Goal: Information Seeking & Learning: Compare options

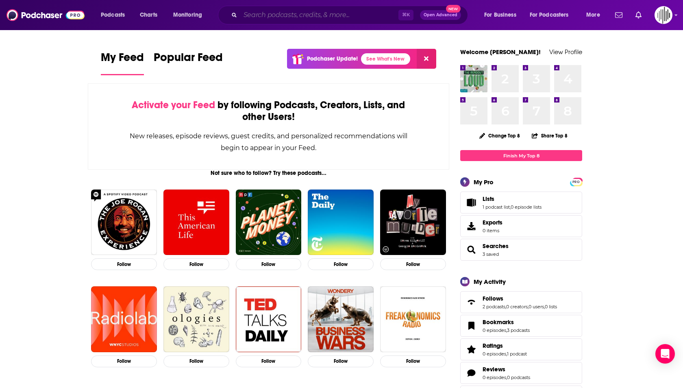
click at [253, 19] on input "Search podcasts, credits, & more..." at bounding box center [319, 15] width 158 height 13
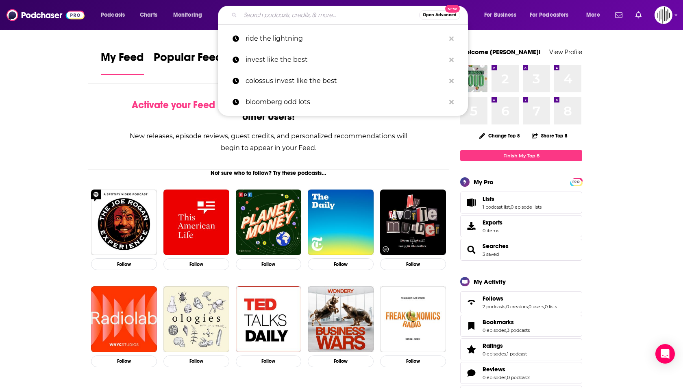
paste input "[PERSON_NAME] [PERSON_NAME]’ Exchanges"
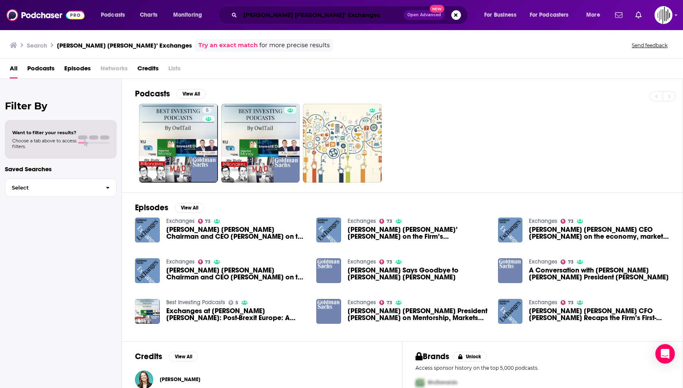
click at [339, 20] on input "[PERSON_NAME] [PERSON_NAME]’ Exchanges" at bounding box center [321, 15] width 163 height 13
click at [292, 14] on input "[PERSON_NAME] [PERSON_NAME]’ Exchanges" at bounding box center [321, 15] width 163 height 13
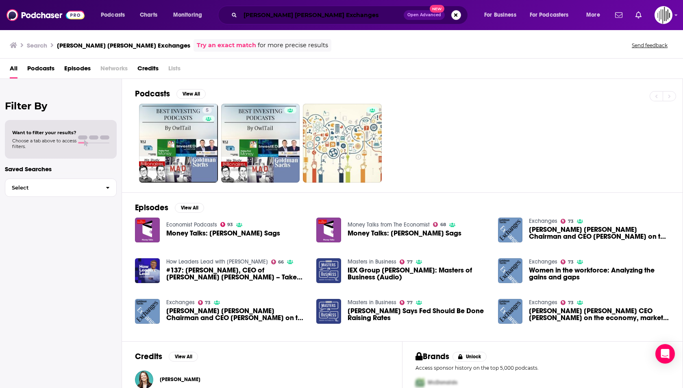
click at [311, 13] on input "[PERSON_NAME] [PERSON_NAME] Exchanges" at bounding box center [321, 15] width 163 height 13
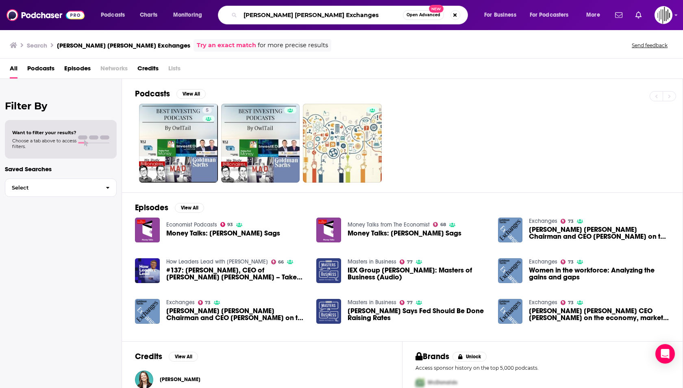
click at [311, 13] on input "[PERSON_NAME] [PERSON_NAME] Exchanges" at bounding box center [321, 15] width 163 height 13
type input "[PERSON_NAME] [PERSON_NAME]"
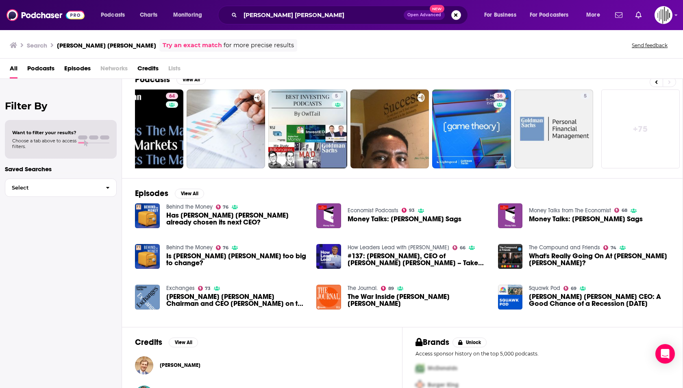
scroll to position [17, 0]
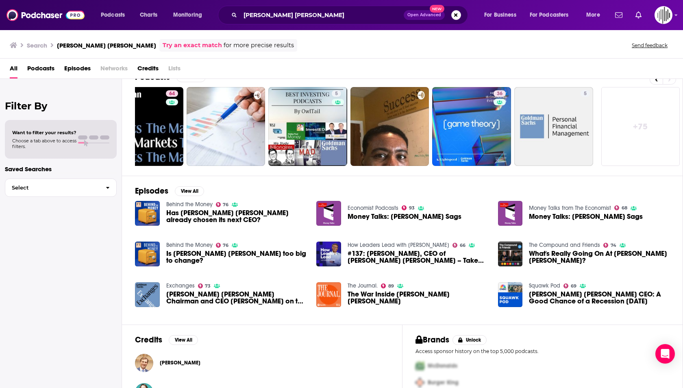
click at [177, 285] on link "Exchanges" at bounding box center [180, 285] width 28 height 7
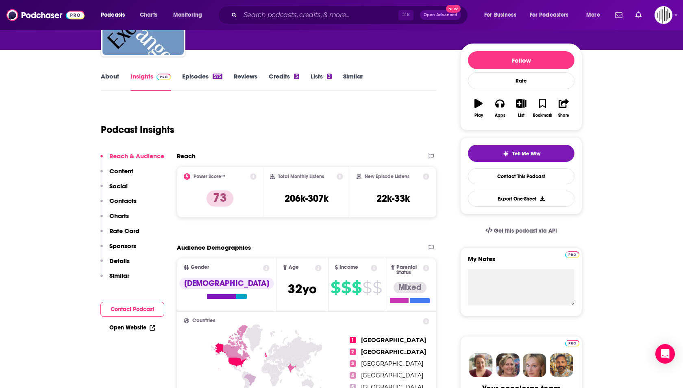
scroll to position [87, 0]
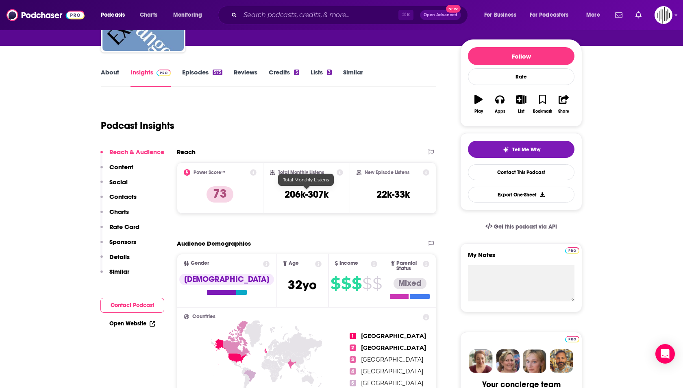
click at [295, 194] on h3 "206k-307k" at bounding box center [307, 194] width 44 height 12
drag, startPoint x: 338, startPoint y: 194, endPoint x: 277, endPoint y: 196, distance: 60.2
click at [277, 196] on div "Total Monthly Listens 206k-307k" at bounding box center [307, 187] width 74 height 37
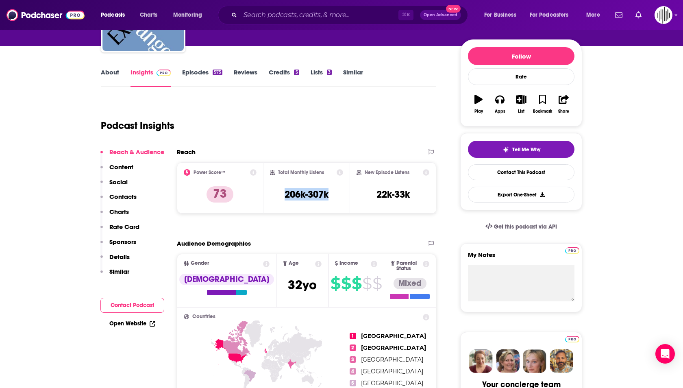
copy h3 "206k-307k"
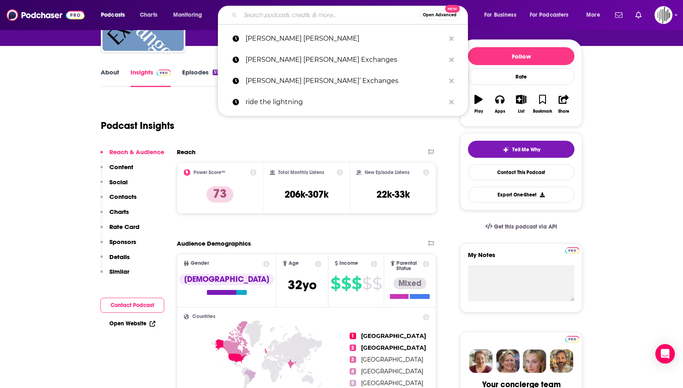
click at [243, 13] on input "Search podcasts, credits, & more..." at bounding box center [329, 15] width 179 height 13
paste input "Bloomberg Odd Lots"
type input "Bloomberg Odd Lots"
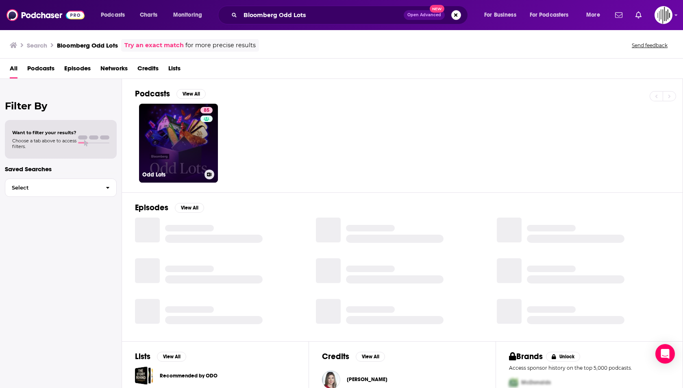
click at [199, 150] on link "85 Odd Lots" at bounding box center [178, 143] width 79 height 79
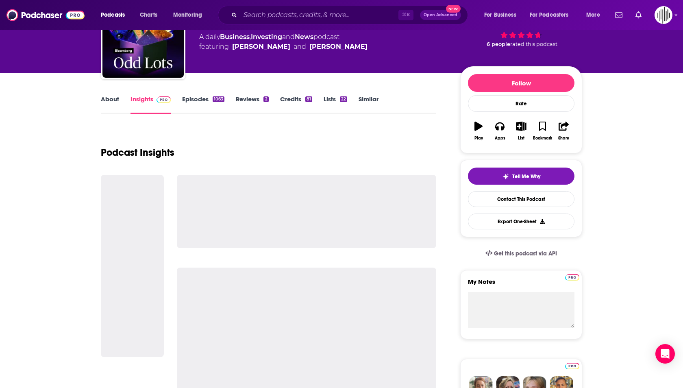
scroll to position [65, 0]
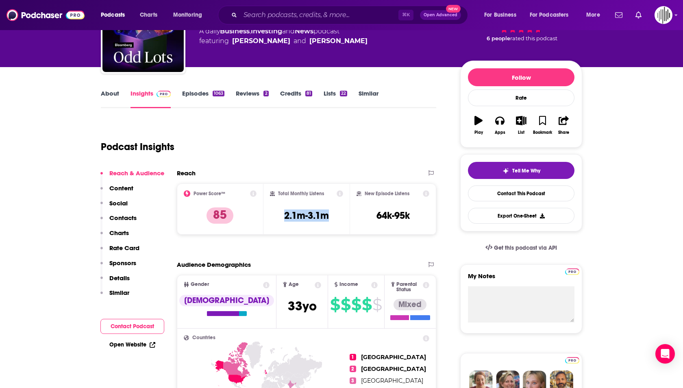
drag, startPoint x: 329, startPoint y: 217, endPoint x: 266, endPoint y: 217, distance: 63.4
click at [266, 217] on div "Total Monthly Listens 2.1m-3.1m" at bounding box center [307, 208] width 87 height 51
copy h3 "2.1m-3.1m"
click at [272, 10] on input "Search podcasts, credits, & more..." at bounding box center [319, 15] width 158 height 13
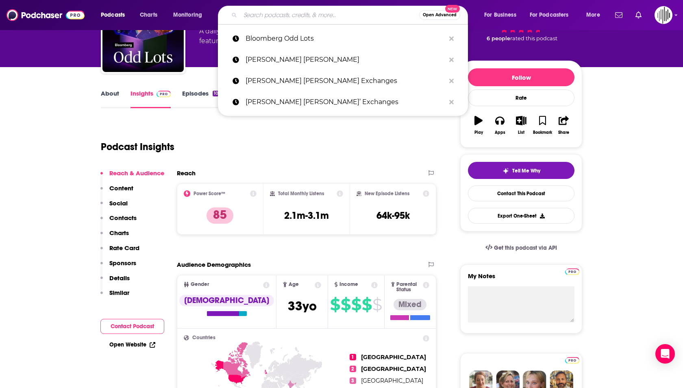
paste input "Bloomberg Surveillance"
type input "Bloomberg Surveillance"
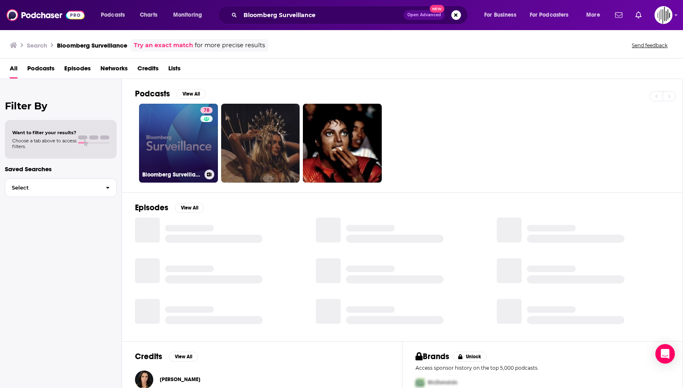
click at [179, 145] on link "78 Bloomberg Surveillance" at bounding box center [178, 143] width 79 height 79
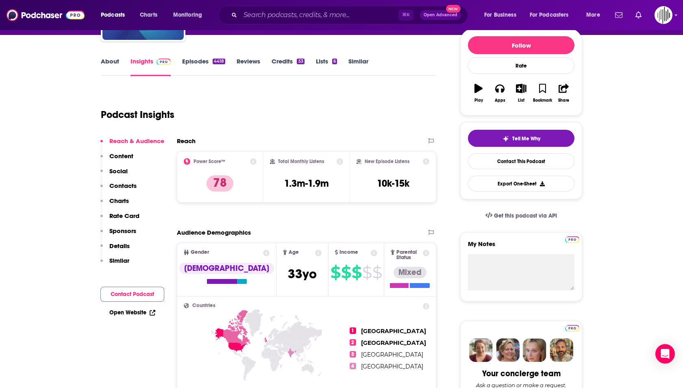
scroll to position [104, 0]
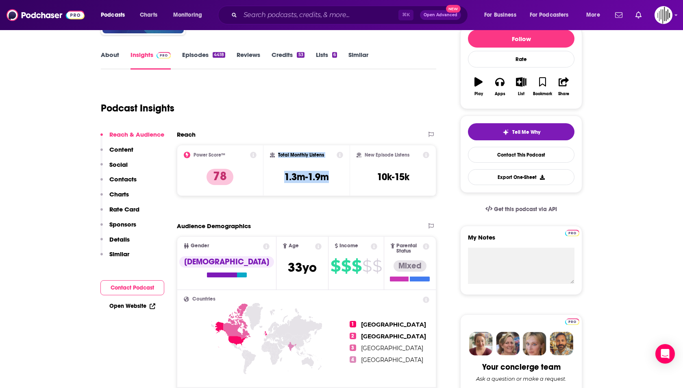
drag, startPoint x: 332, startPoint y: 173, endPoint x: 266, endPoint y: 173, distance: 66.3
click at [266, 173] on div "Total Monthly Listens 1.3m-1.9m" at bounding box center [307, 170] width 87 height 51
copy div "Total Monthly Listens 1.3m-1.9m"
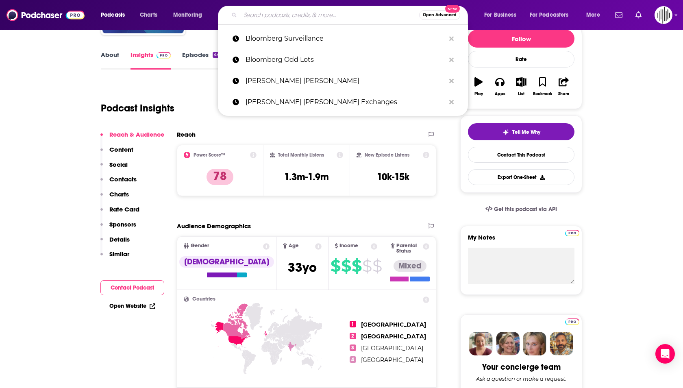
click at [242, 18] on input "Search podcasts, credits, & more..." at bounding box center [329, 15] width 179 height 13
paste input "Invest Like the Best"
type input "Invest Like the Best"
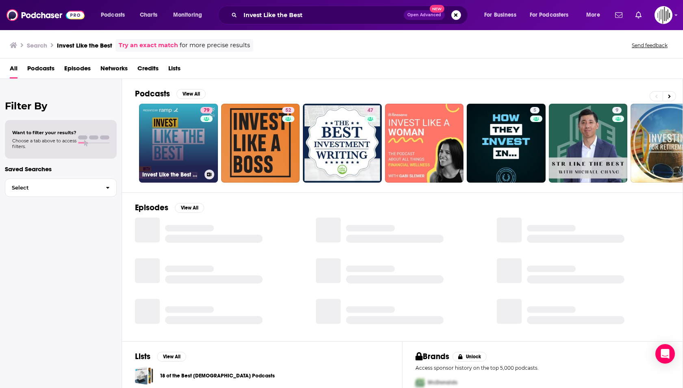
click at [176, 154] on link "79 Invest Like the Best with [PERSON_NAME]" at bounding box center [178, 143] width 79 height 79
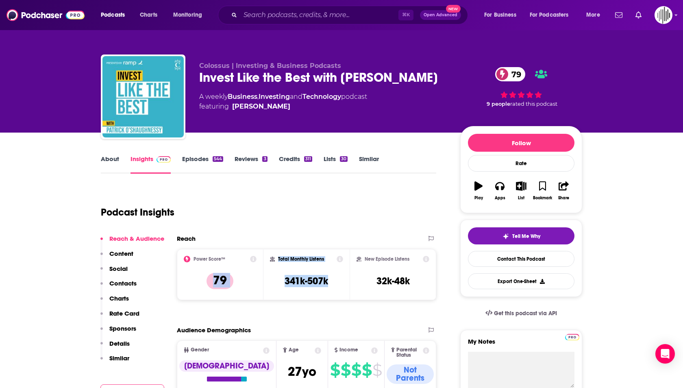
drag, startPoint x: 330, startPoint y: 280, endPoint x: 256, endPoint y: 280, distance: 73.6
click at [256, 280] on div "Power Score™ 79 Total Monthly Listens 341k-507k New Episode Listens 32k-48k" at bounding box center [306, 274] width 259 height 51
click at [305, 278] on h3 "341k-507k" at bounding box center [307, 281] width 44 height 12
drag, startPoint x: 329, startPoint y: 279, endPoint x: 284, endPoint y: 279, distance: 44.7
click at [284, 279] on div "Total Monthly Listens 341k-507k" at bounding box center [307, 274] width 74 height 37
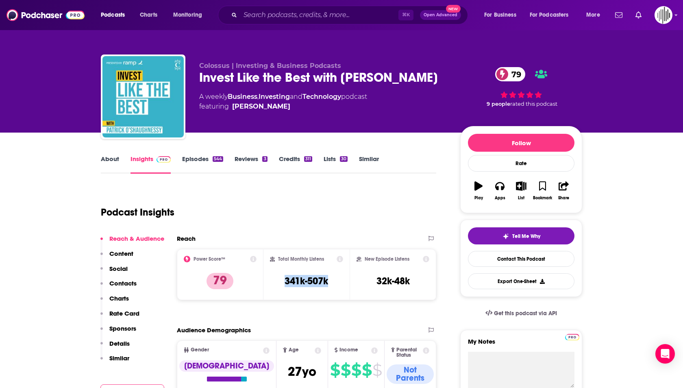
copy h3 "341k-507k"
click at [247, 14] on input "Search podcasts, credits, & more..." at bounding box center [319, 15] width 158 height 13
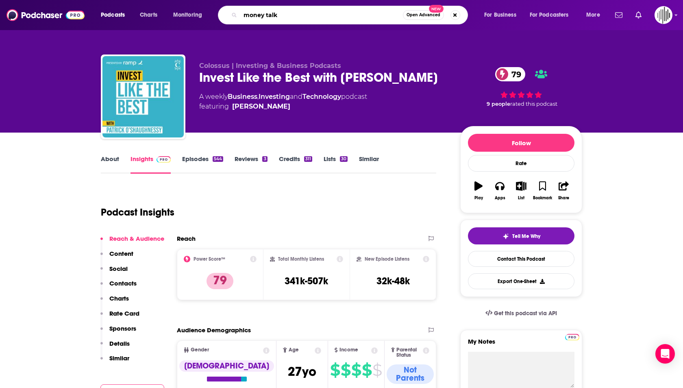
type input "money talks"
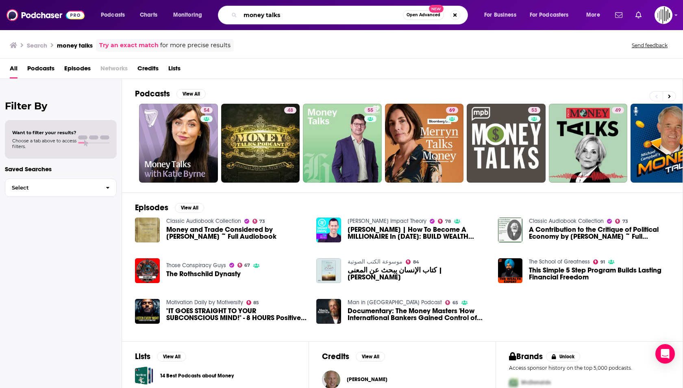
click at [304, 14] on input "money talks" at bounding box center [321, 15] width 163 height 13
type input "money talks the economist"
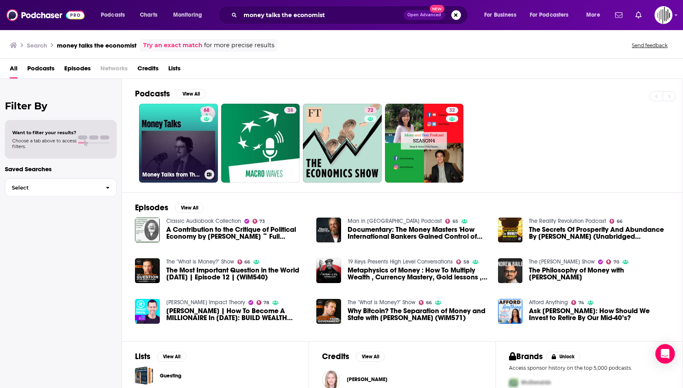
click at [183, 120] on link "68 Money Talks from The Economist" at bounding box center [178, 143] width 79 height 79
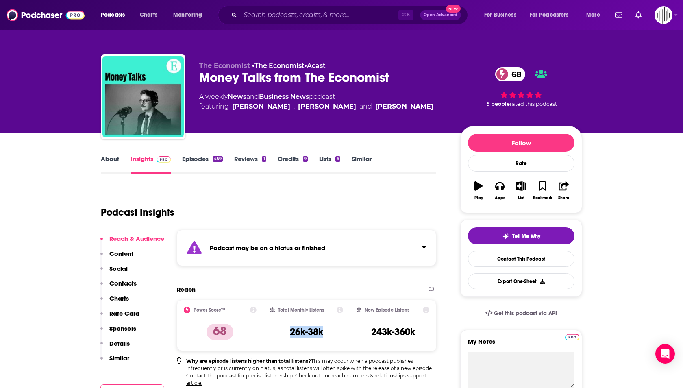
drag, startPoint x: 326, startPoint y: 329, endPoint x: 280, endPoint y: 329, distance: 46.4
click at [280, 329] on div "Total Monthly Listens 26k-38k" at bounding box center [307, 325] width 74 height 37
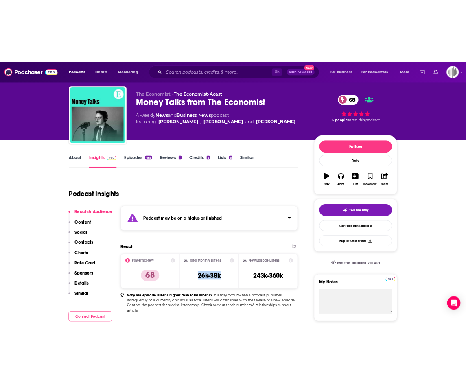
scroll to position [20, 0]
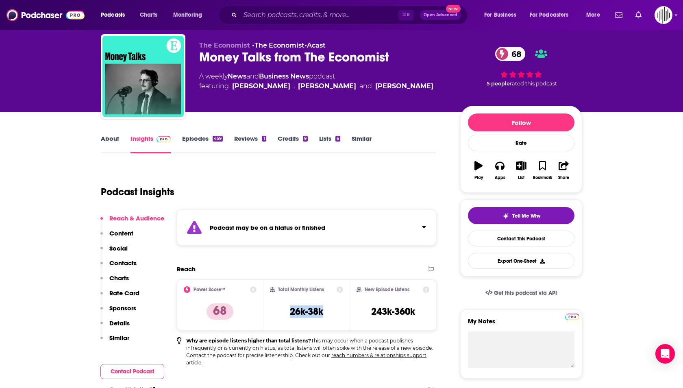
copy h3 "26k-38k"
